Goal: Task Accomplishment & Management: Manage account settings

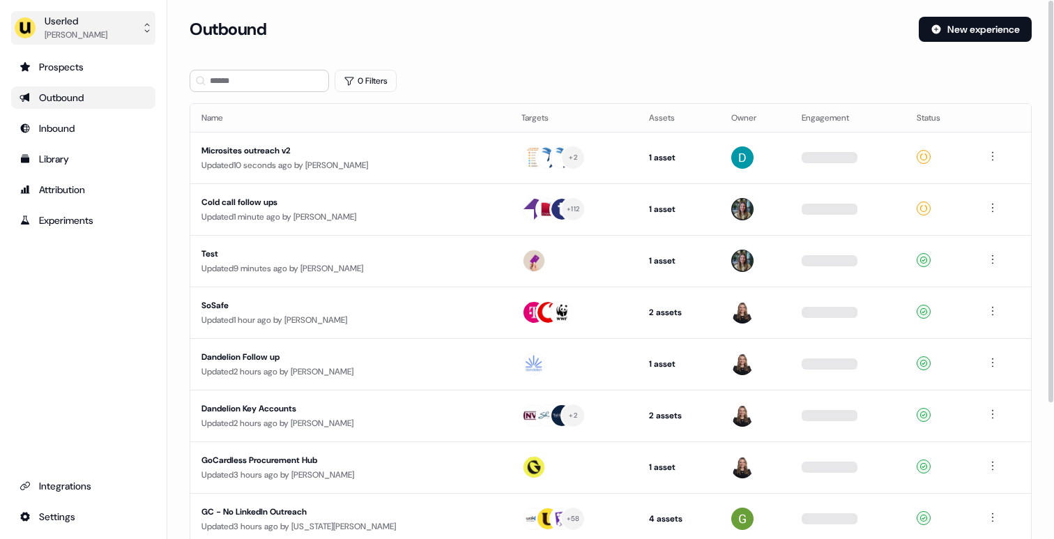
click at [53, 25] on div "Userled" at bounding box center [76, 21] width 63 height 14
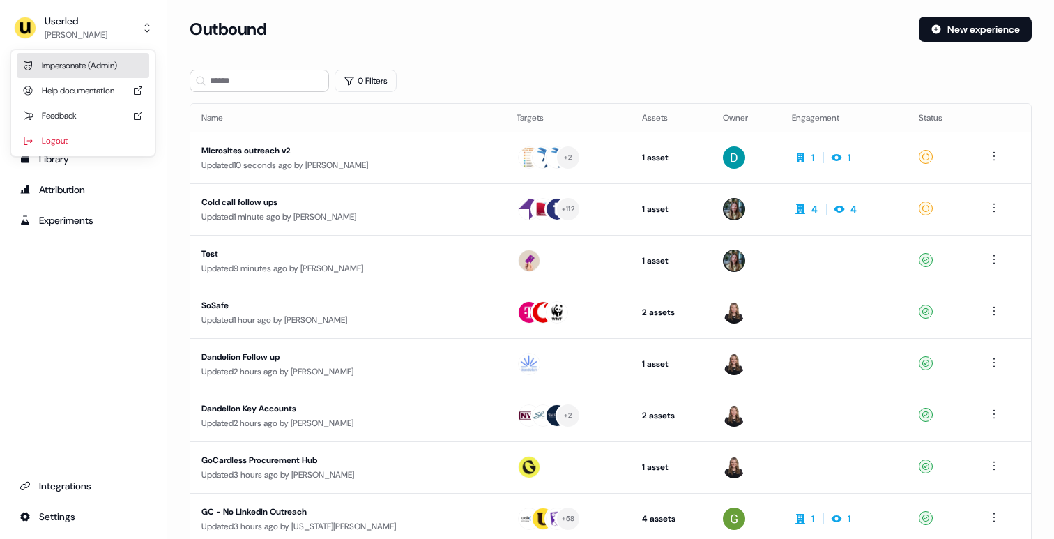
click at [78, 70] on div "Impersonate (Admin)" at bounding box center [83, 65] width 132 height 25
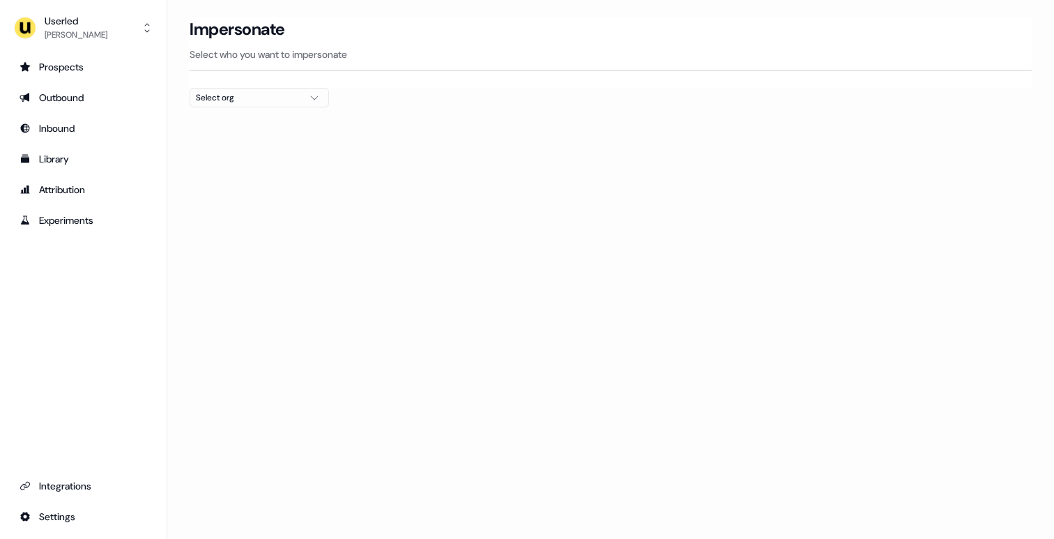
click at [229, 92] on div "Select org" at bounding box center [248, 98] width 105 height 14
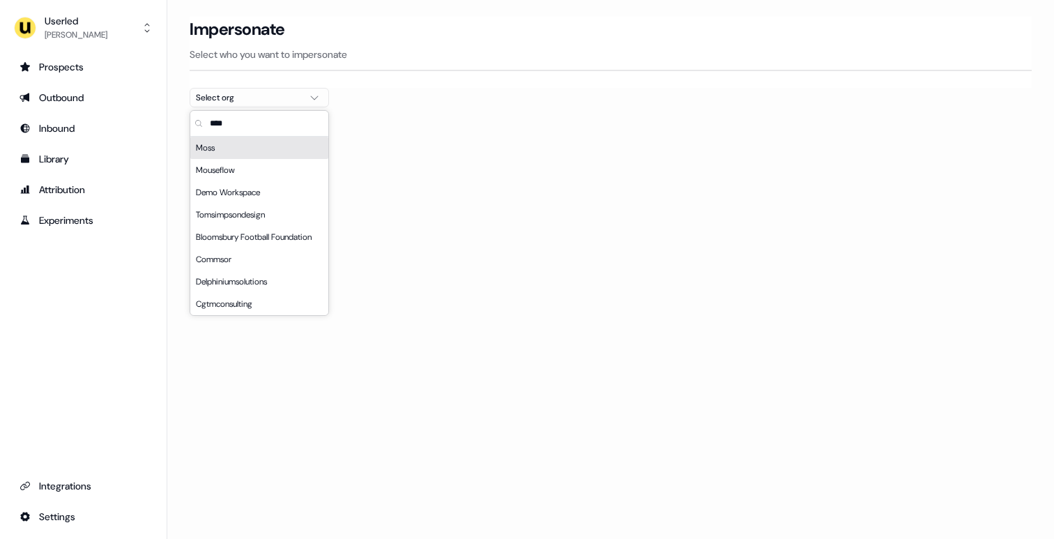
type input "****"
click at [227, 150] on div "Moss" at bounding box center [259, 148] width 138 height 22
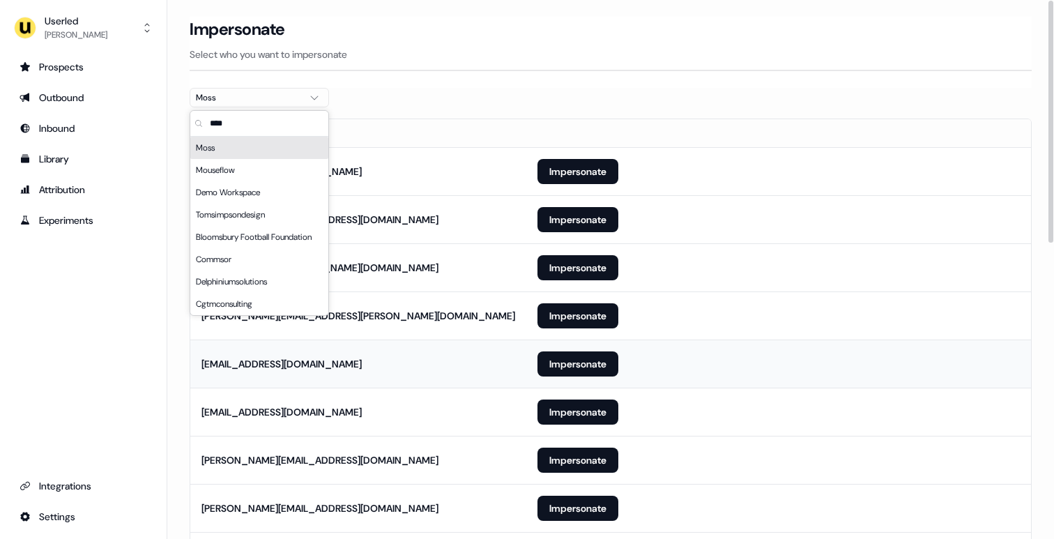
click at [449, 373] on td "[EMAIL_ADDRESS][DOMAIN_NAME]" at bounding box center [358, 363] width 336 height 48
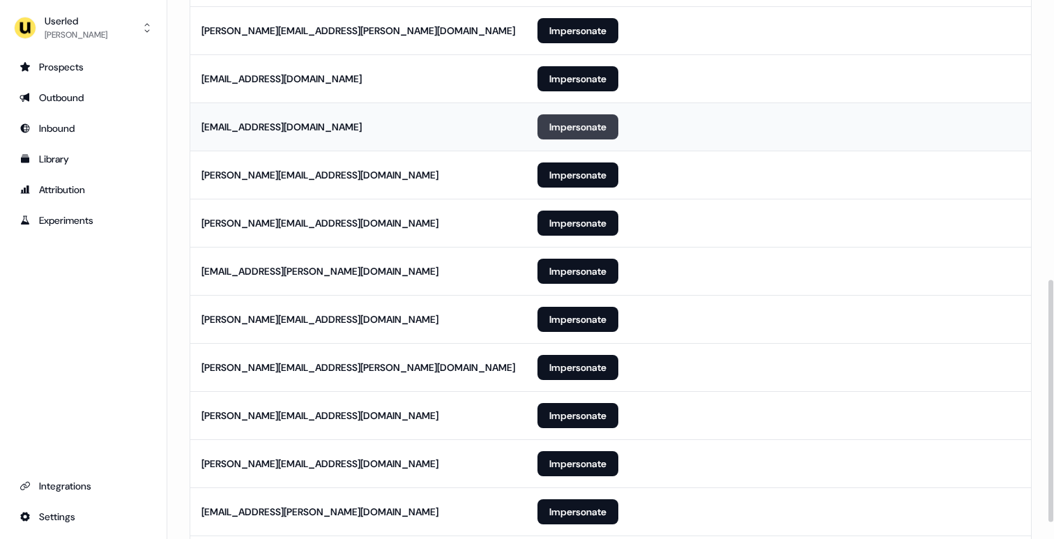
scroll to position [657, 0]
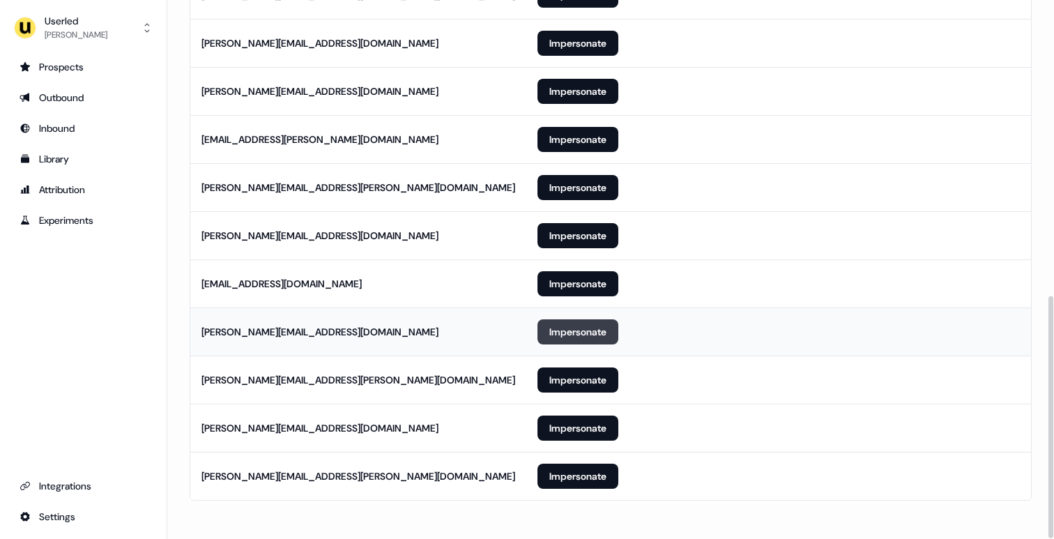
click at [614, 330] on button "Impersonate" at bounding box center [577, 331] width 81 height 25
